Goal: Task Accomplishment & Management: Complete application form

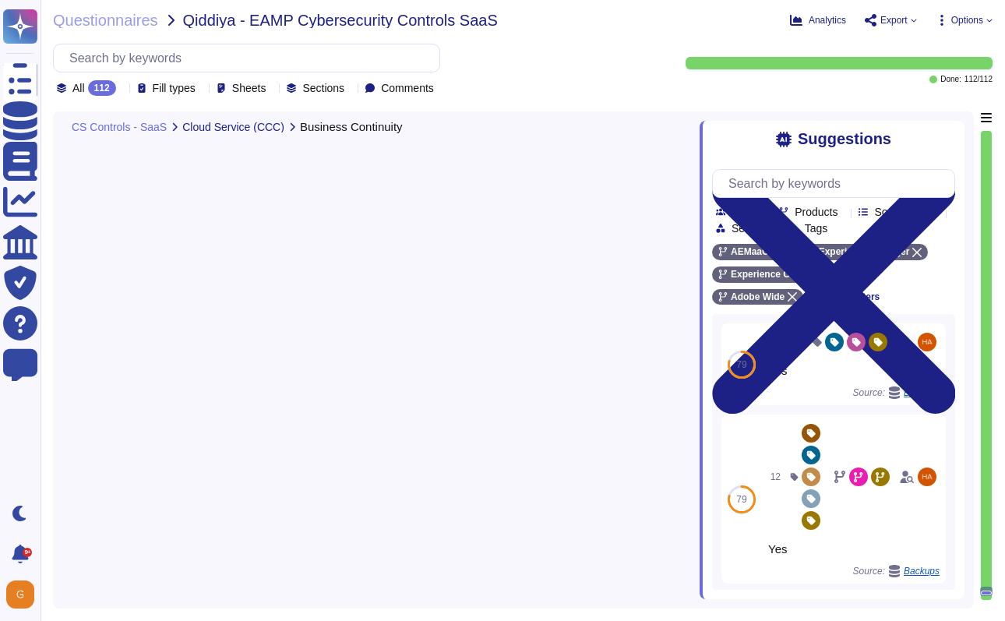
type textarea "Lorem ip dolorsita co adipiscinge seddoeiu-temporinc utlabore etdolorema ali e …"
type textarea "This is dependent on the implementation and the security team does not have any…"
type textarea "Adobe supports business continuity through a defined and managed set of process…"
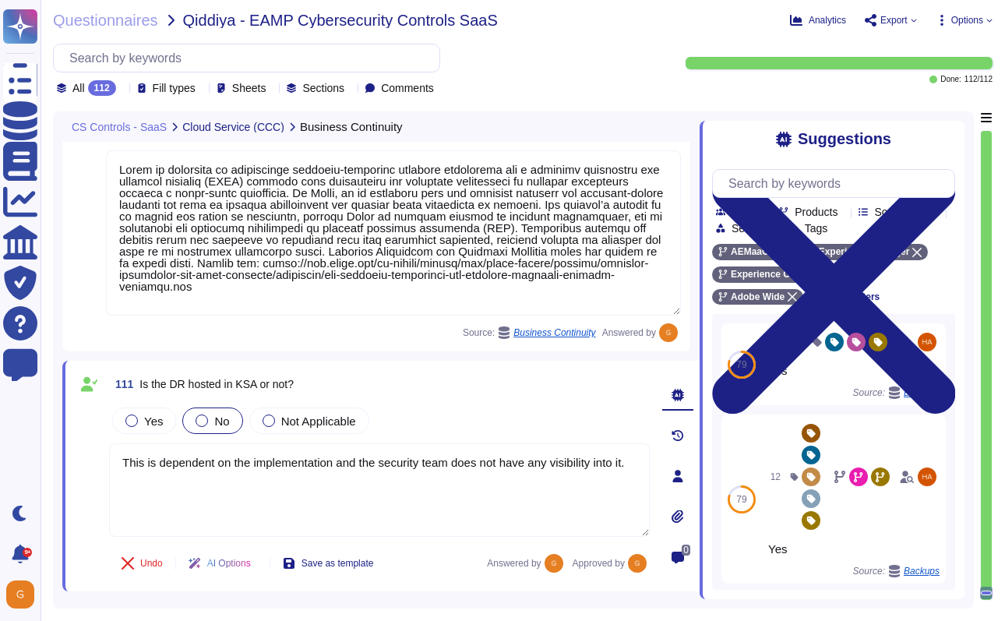
scroll to position [25129, 0]
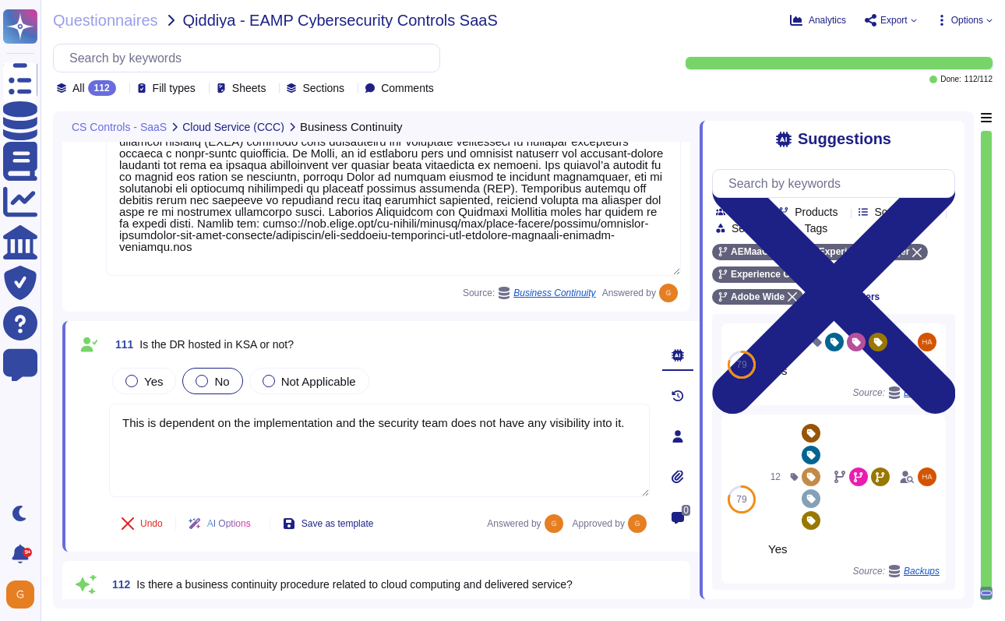
click at [216, 23] on span "Qiddiya - EAMP Cybersecurity Controls SaaS" at bounding box center [340, 20] width 315 height 16
click at [118, 28] on div "Questionnaires Qiddiya - EAMP Cybersecurity Controls SaaS Analytics Export Copy…" at bounding box center [522, 310] width 964 height 621
click at [118, 26] on span "Questionnaires" at bounding box center [105, 20] width 105 height 16
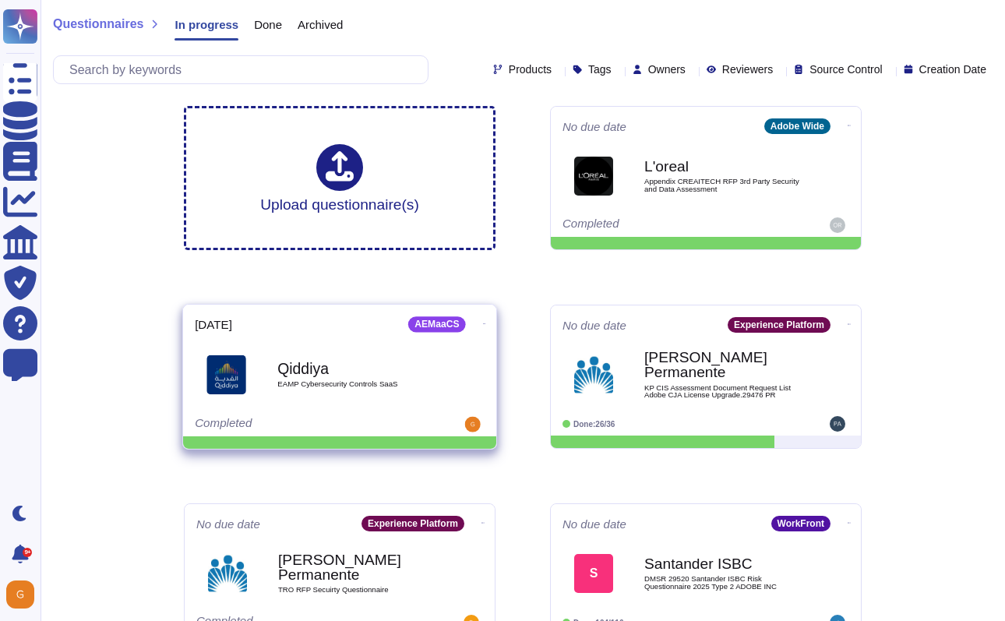
click at [483, 322] on icon at bounding box center [484, 324] width 3 height 4
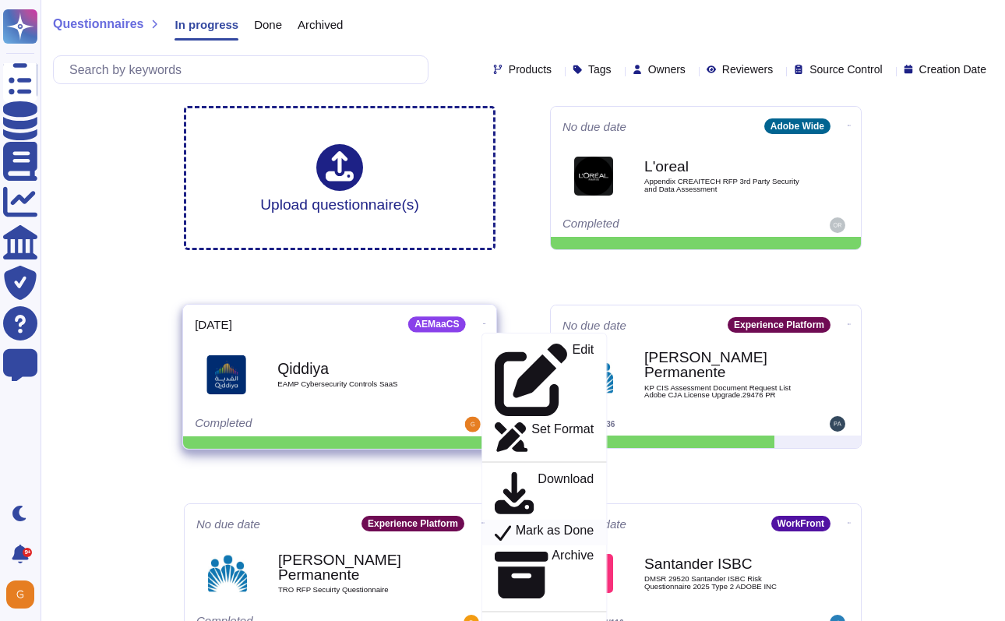
click at [519, 523] on p "Mark as Done" at bounding box center [555, 532] width 79 height 19
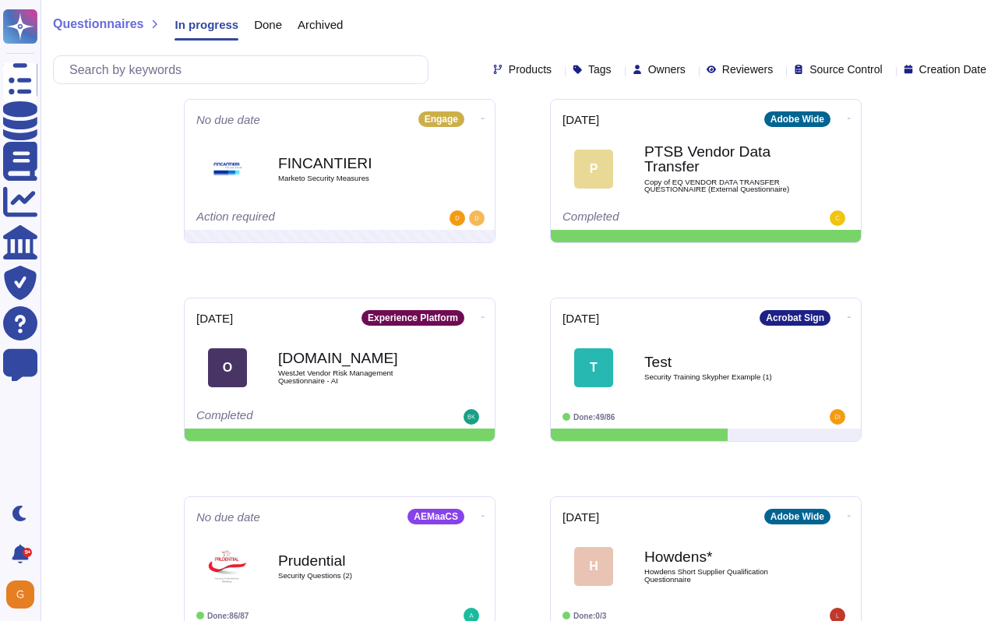
scroll to position [670, 0]
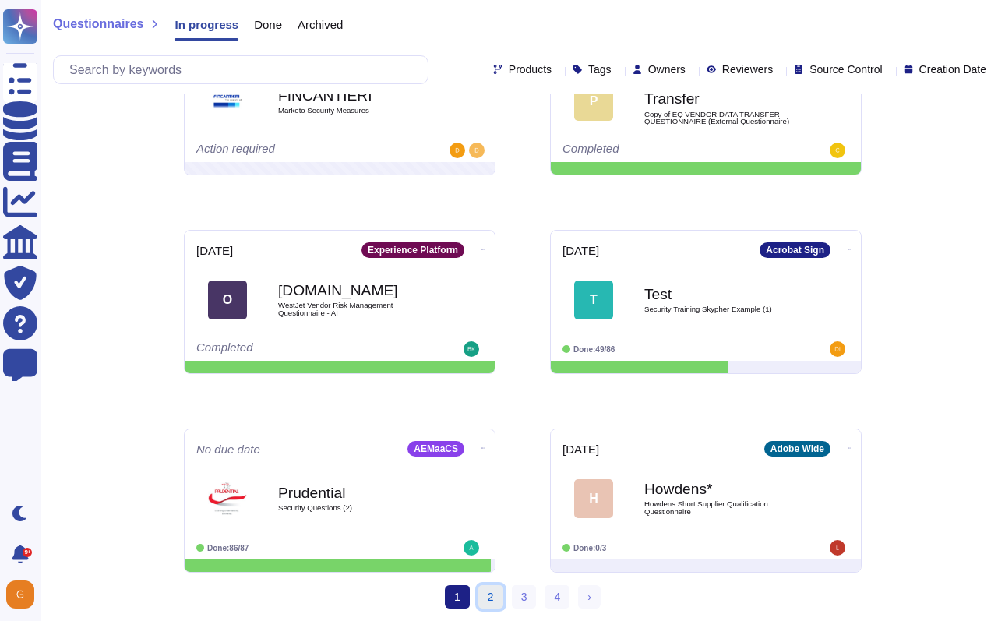
click at [496, 592] on link "2" at bounding box center [490, 596] width 25 height 23
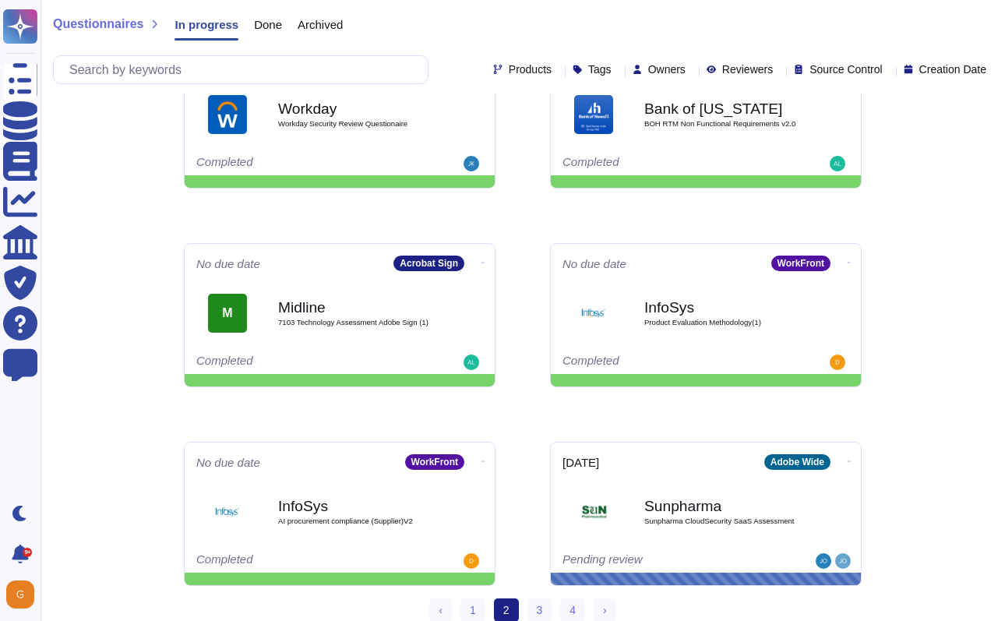
scroll to position [670, 0]
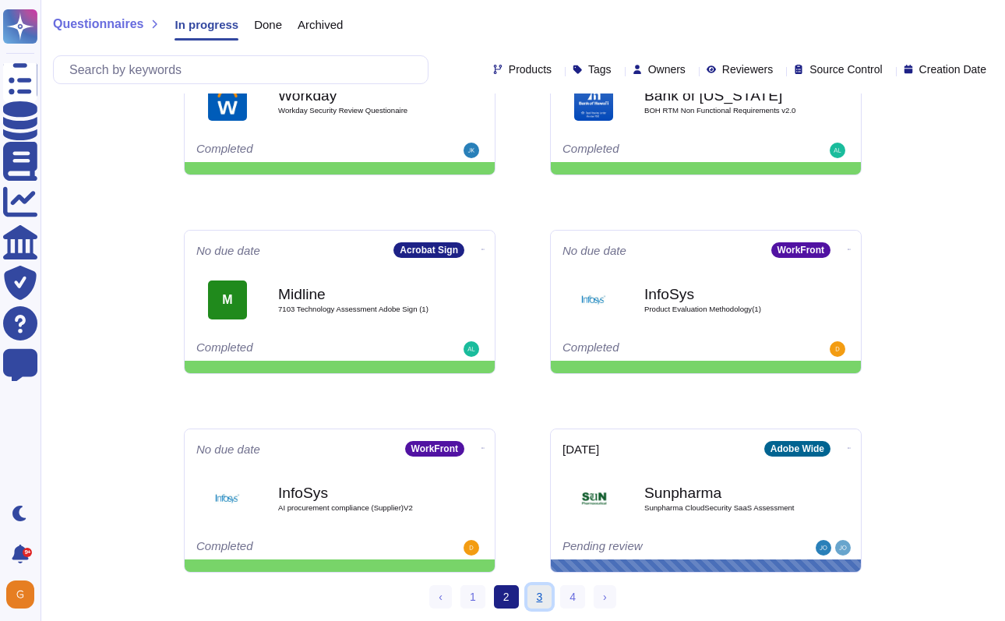
click at [539, 589] on link "3" at bounding box center [539, 596] width 25 height 23
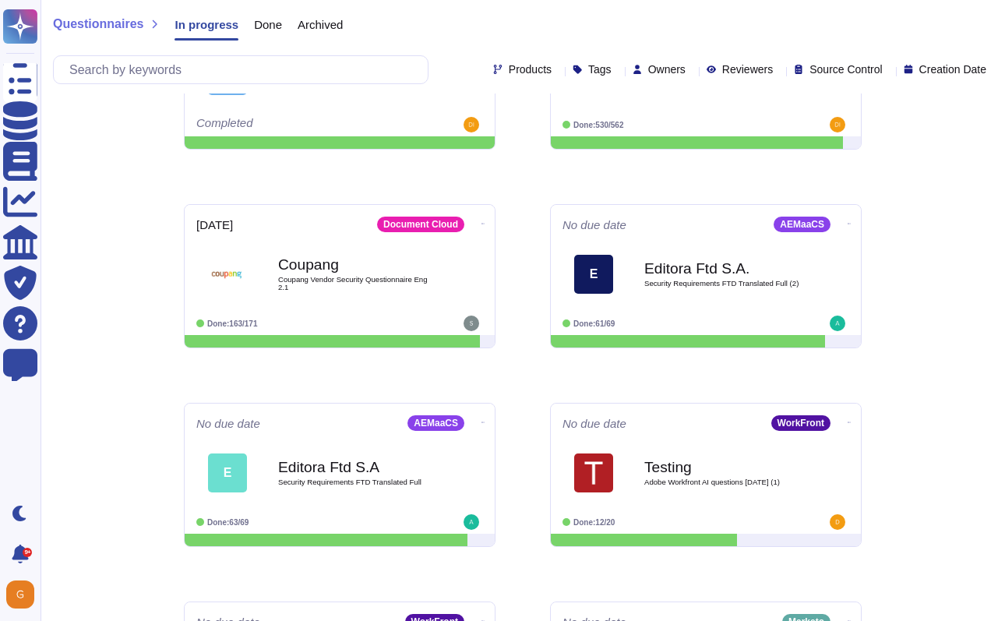
scroll to position [670, 0]
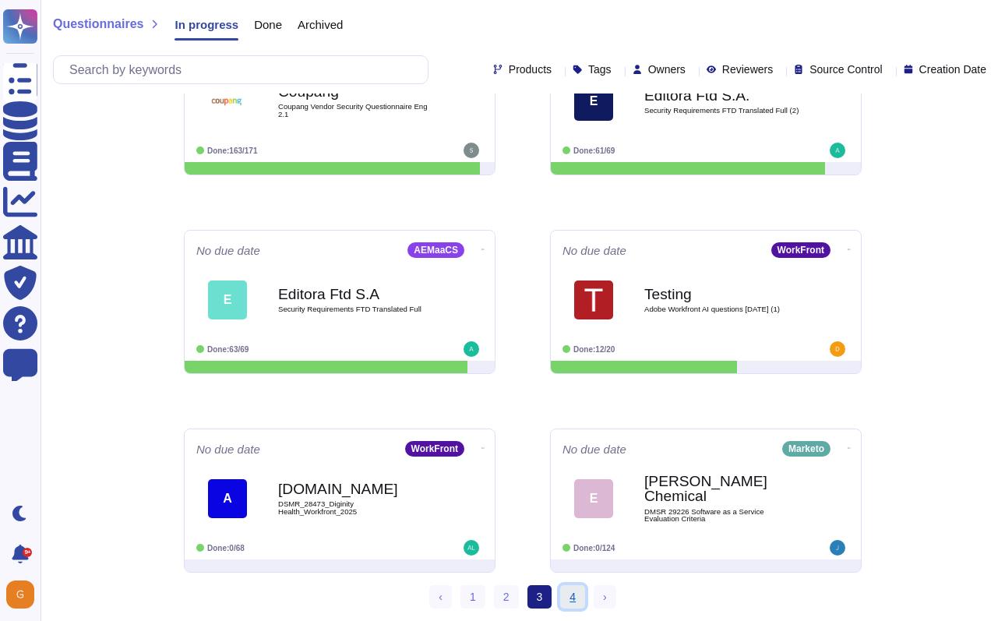
click at [575, 600] on link "4" at bounding box center [572, 596] width 25 height 23
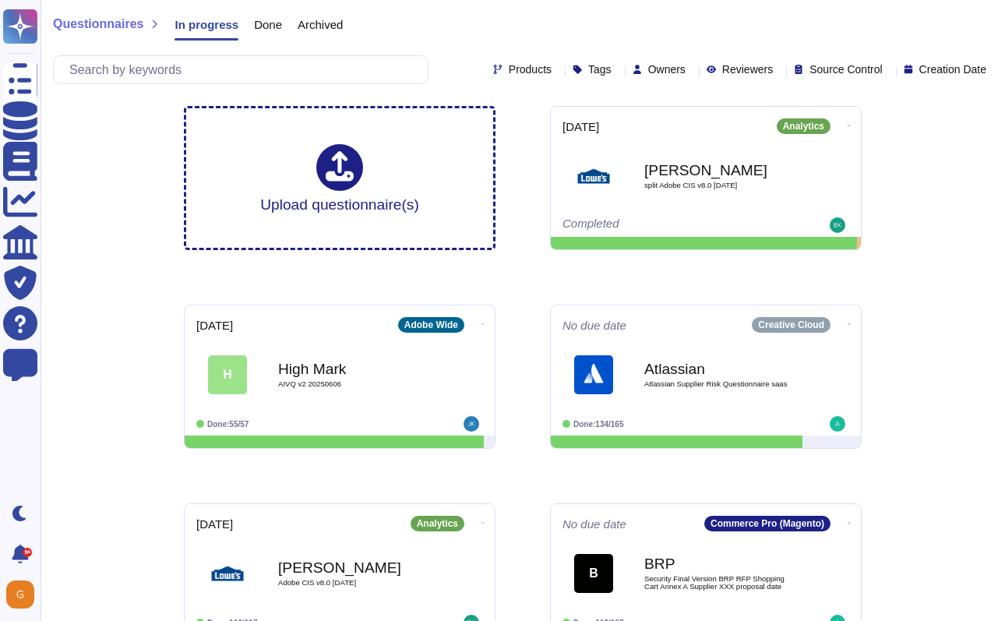
click at [113, 18] on span "Questionnaires" at bounding box center [98, 24] width 90 height 12
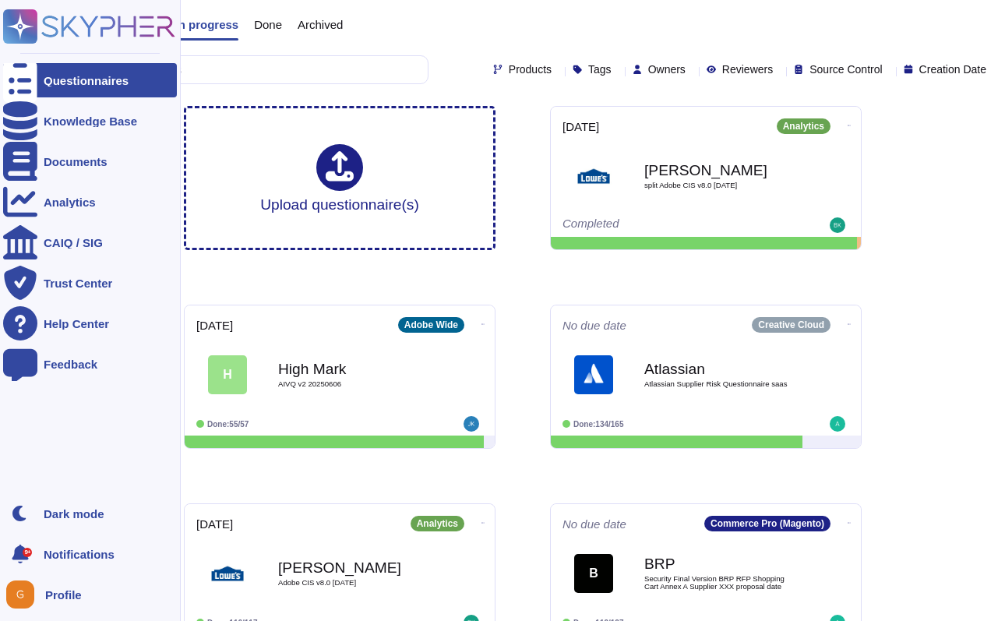
click at [72, 79] on div "Questionnaires" at bounding box center [86, 81] width 85 height 12
